Goal: Task Accomplishment & Management: Use online tool/utility

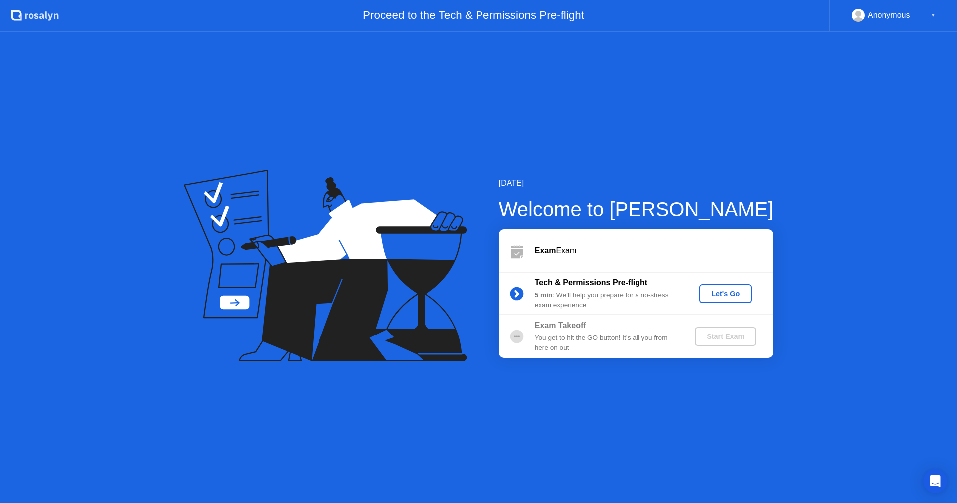
click at [713, 294] on div "Let's Go" at bounding box center [726, 294] width 44 height 8
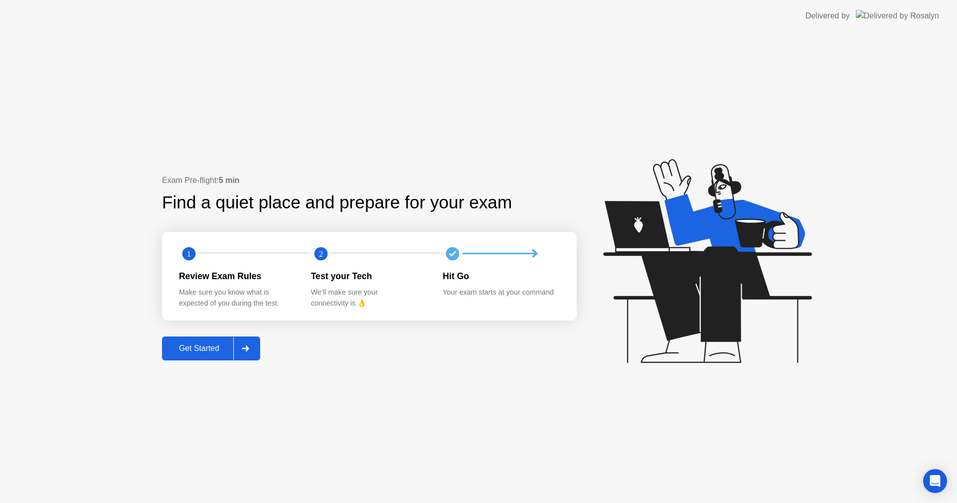
click at [235, 354] on div at bounding box center [245, 348] width 24 height 23
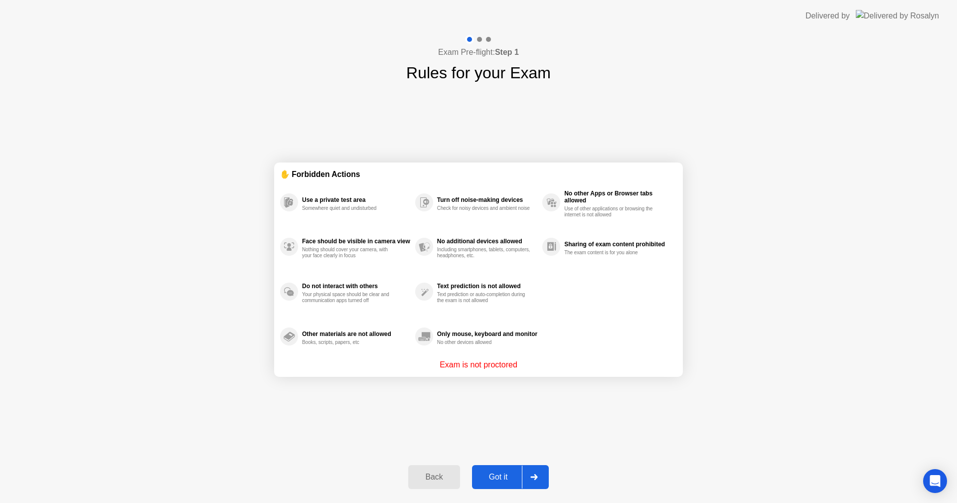
click at [509, 475] on div "Got it" at bounding box center [498, 477] width 47 height 9
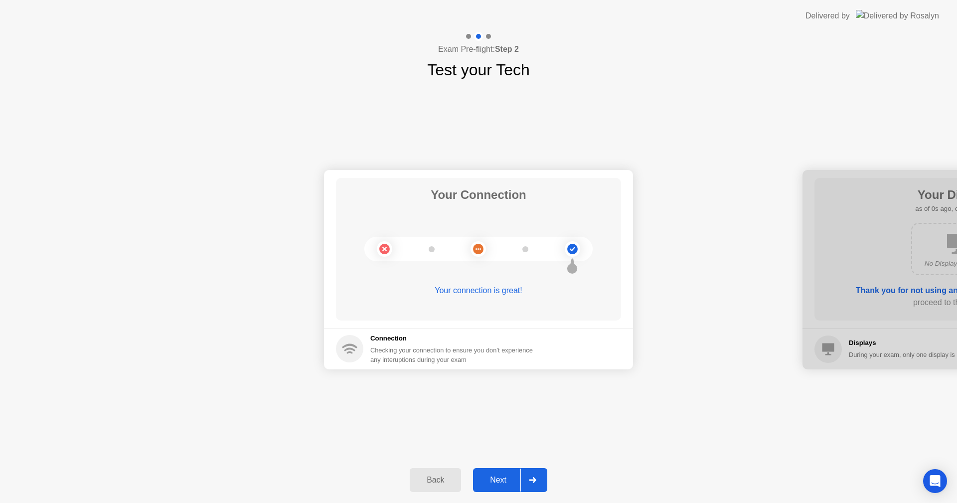
click at [509, 476] on div "Next" at bounding box center [498, 480] width 44 height 9
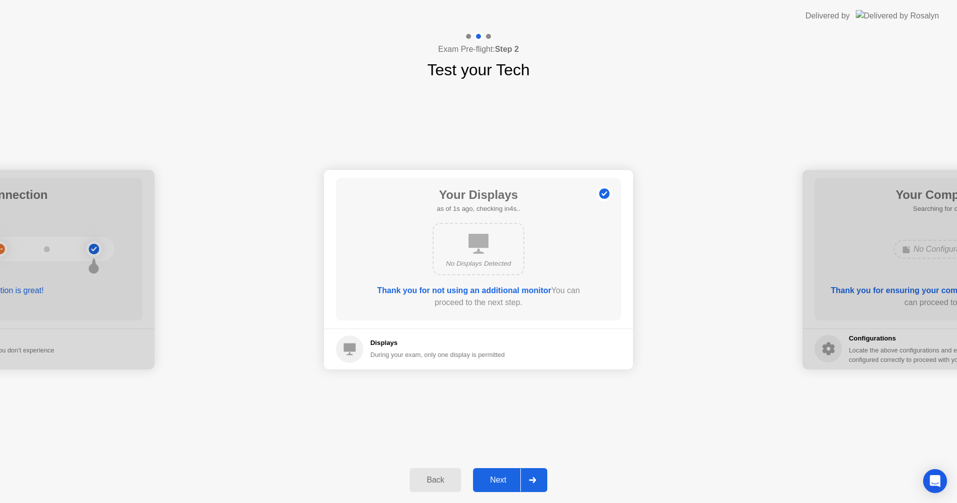
click at [509, 476] on div "Next" at bounding box center [498, 480] width 44 height 9
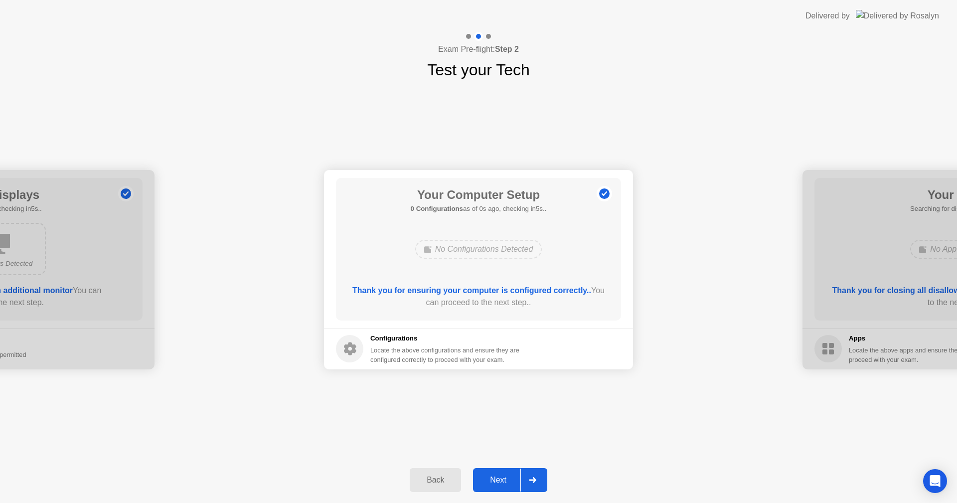
click at [509, 476] on div "Next" at bounding box center [498, 480] width 44 height 9
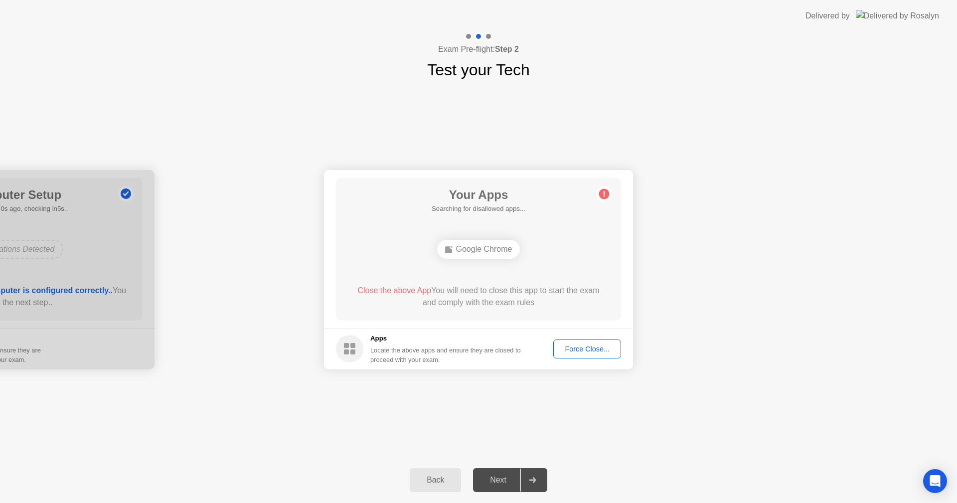
click at [454, 477] on div "Back" at bounding box center [435, 480] width 45 height 9
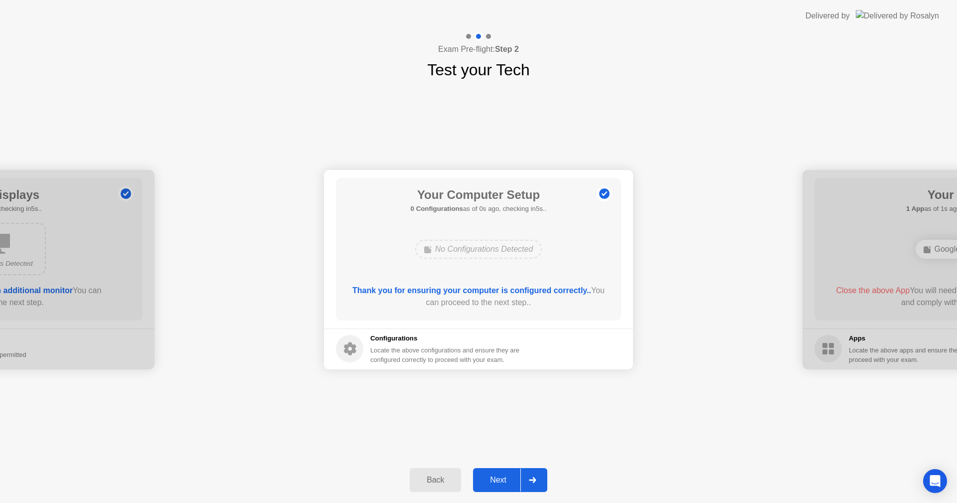
click at [488, 481] on div "Next" at bounding box center [498, 480] width 44 height 9
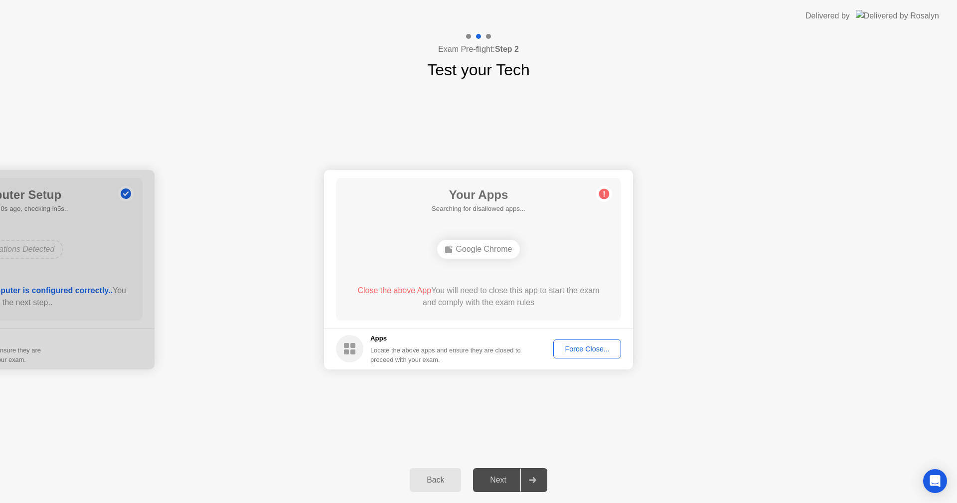
click at [571, 345] on div "Force Close..." at bounding box center [587, 349] width 61 height 8
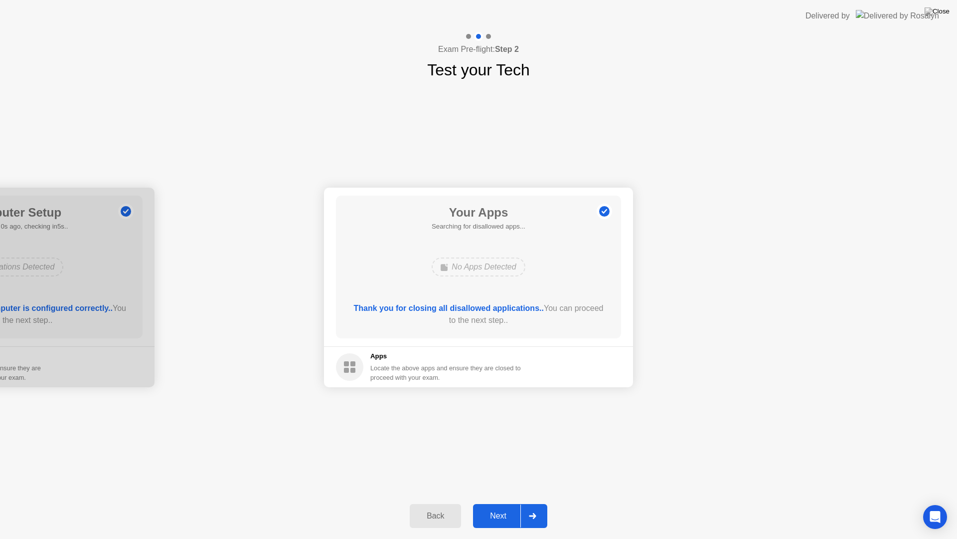
click at [504, 503] on div "Next" at bounding box center [498, 515] width 44 height 9
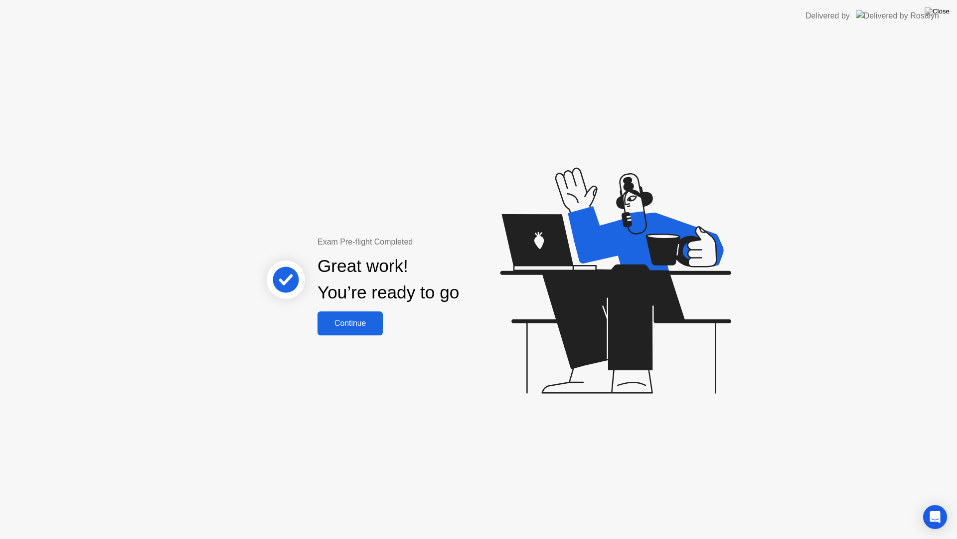
click at [352, 323] on div "Continue" at bounding box center [350, 323] width 59 height 9
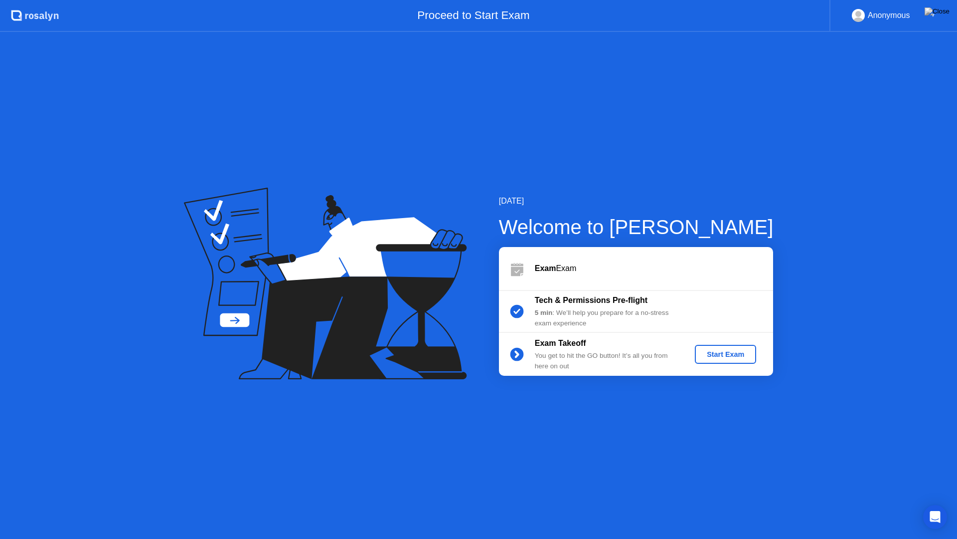
click at [744, 355] on div "Start Exam" at bounding box center [725, 354] width 53 height 8
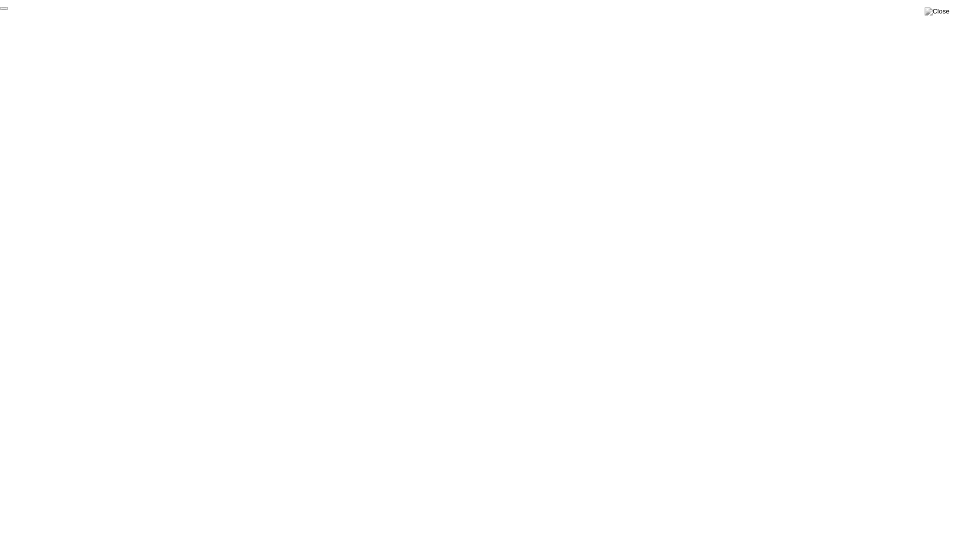
click div "End Proctoring Session"
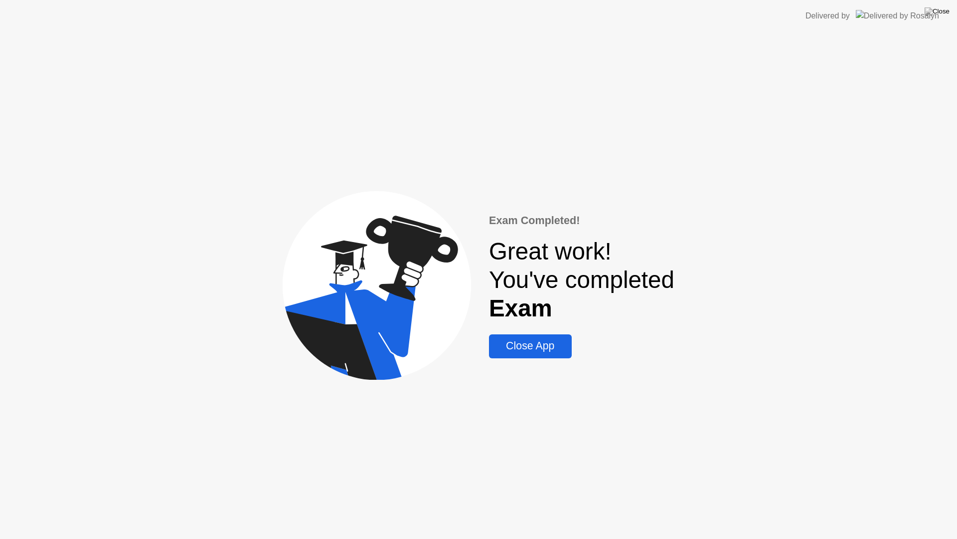
click at [556, 360] on div "Exam Completed! Great work! You've completed Exam Close App" at bounding box center [478, 285] width 957 height 507
click at [549, 343] on div "Close App" at bounding box center [530, 346] width 76 height 12
